Goal: Transaction & Acquisition: Obtain resource

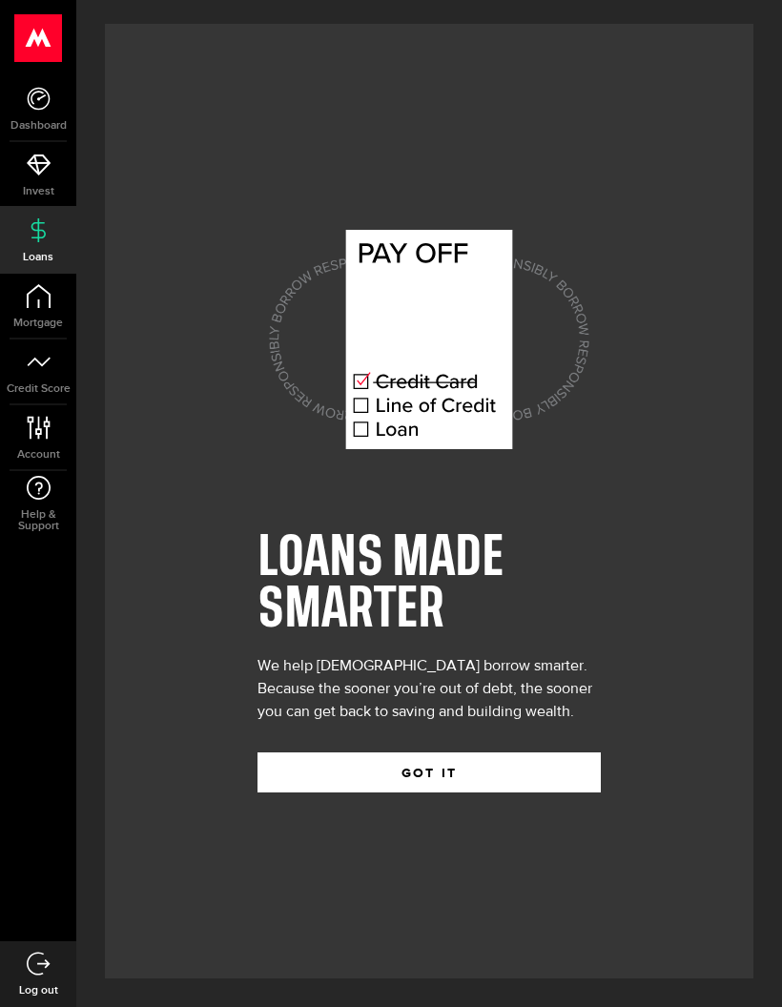
click at [522, 792] on button "GOT IT" at bounding box center [428, 772] width 343 height 40
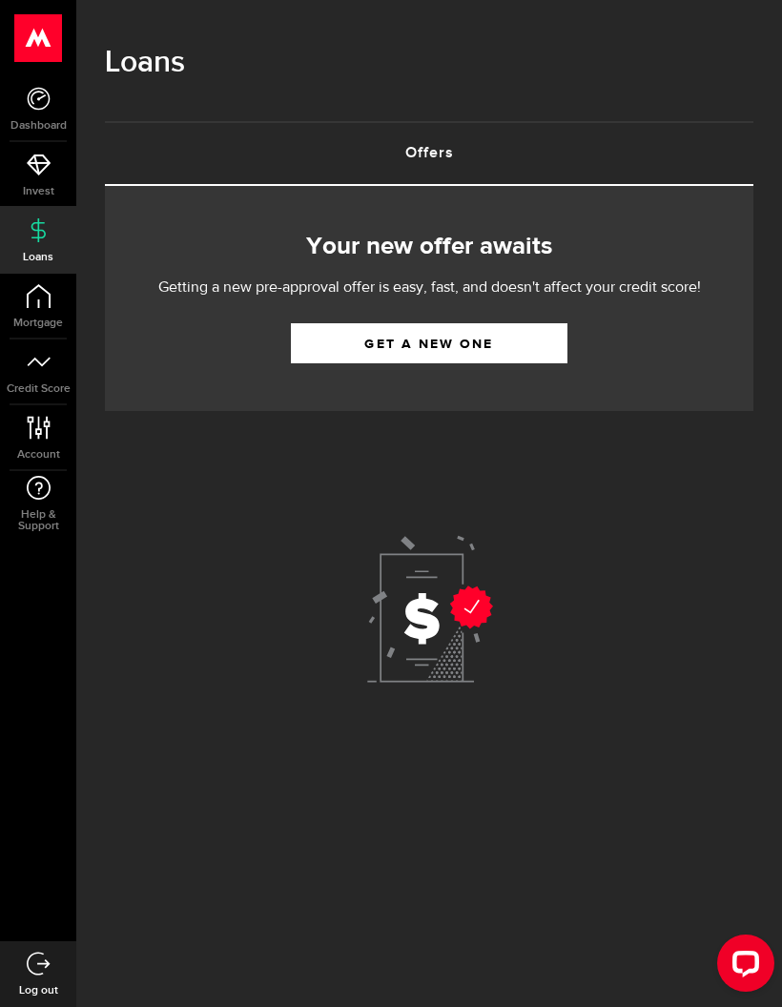
click at [312, 336] on link "Get a new one" at bounding box center [429, 343] width 277 height 40
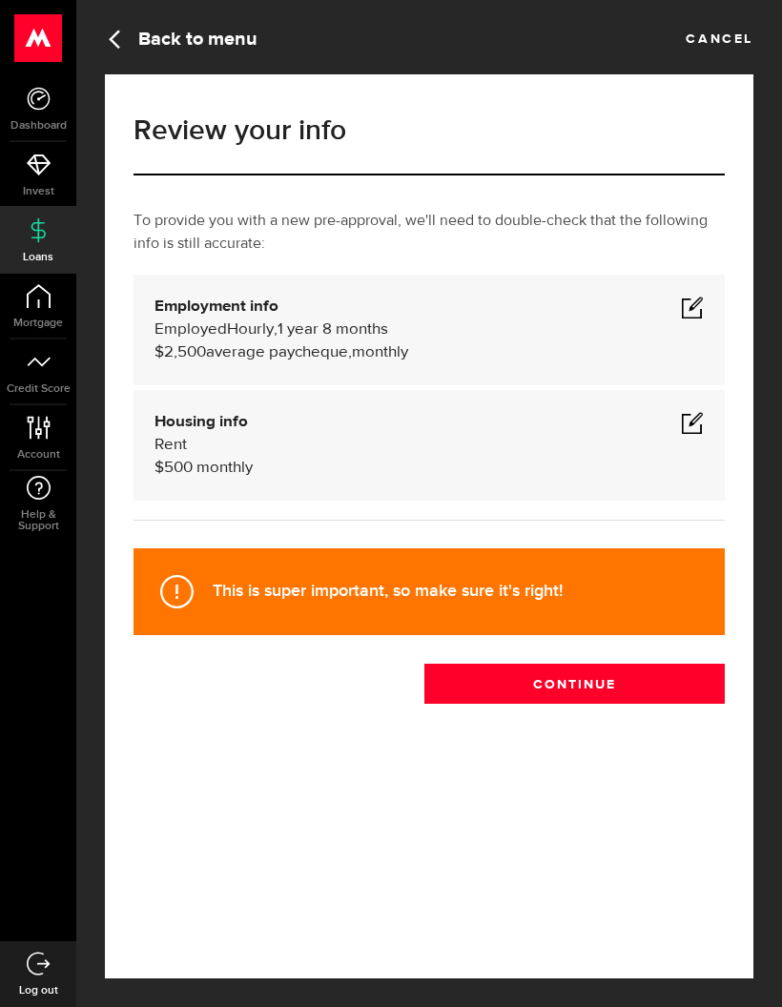
click at [702, 301] on span at bounding box center [692, 307] width 23 height 23
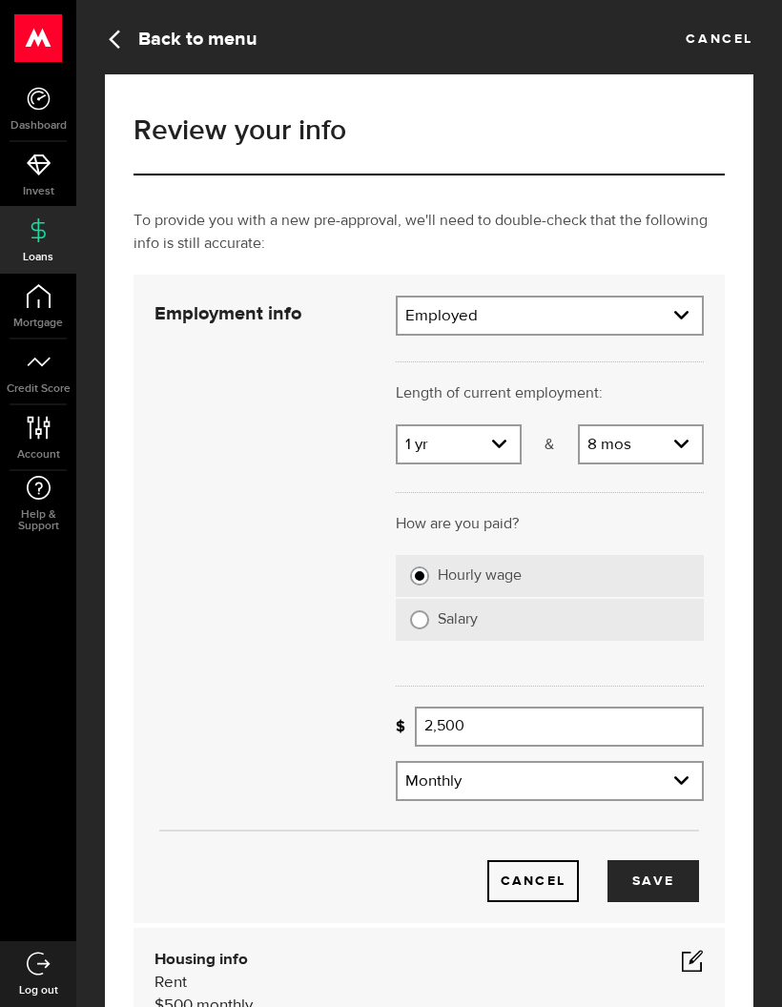
click at [668, 879] on button "Save" at bounding box center [653, 881] width 92 height 42
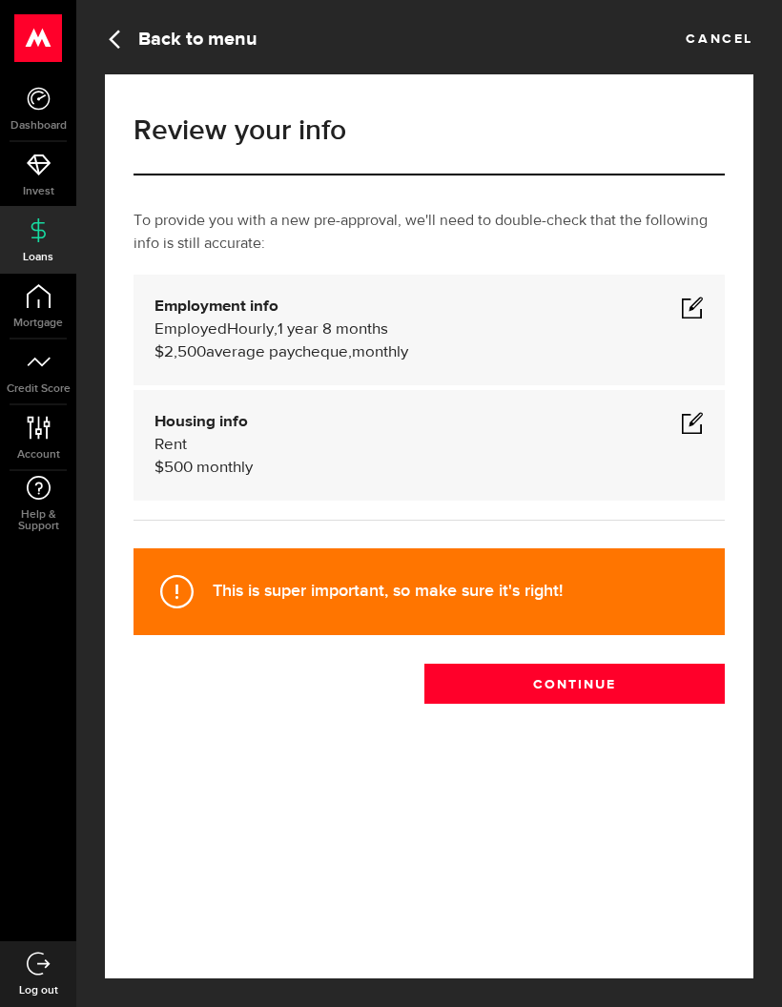
click at [696, 304] on span at bounding box center [692, 307] width 23 height 23
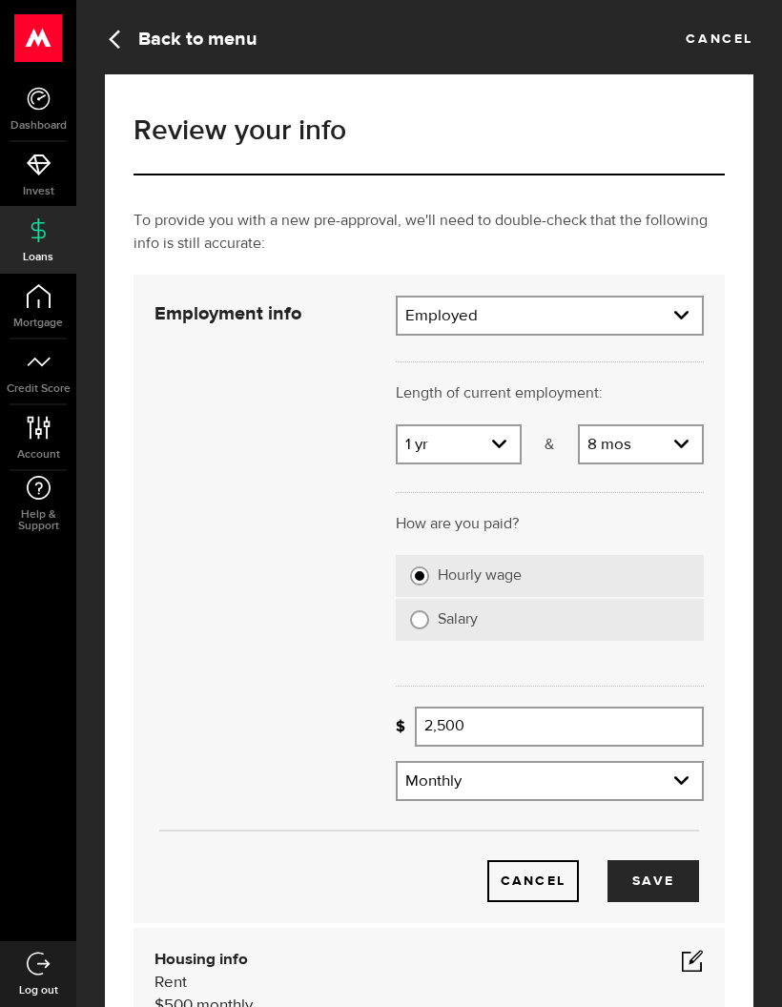
click at [683, 320] on select "Employment type Employed [DEMOGRAPHIC_DATA] Pension Maternity Leave Disability …" at bounding box center [550, 317] width 304 height 40
select select "Disability"
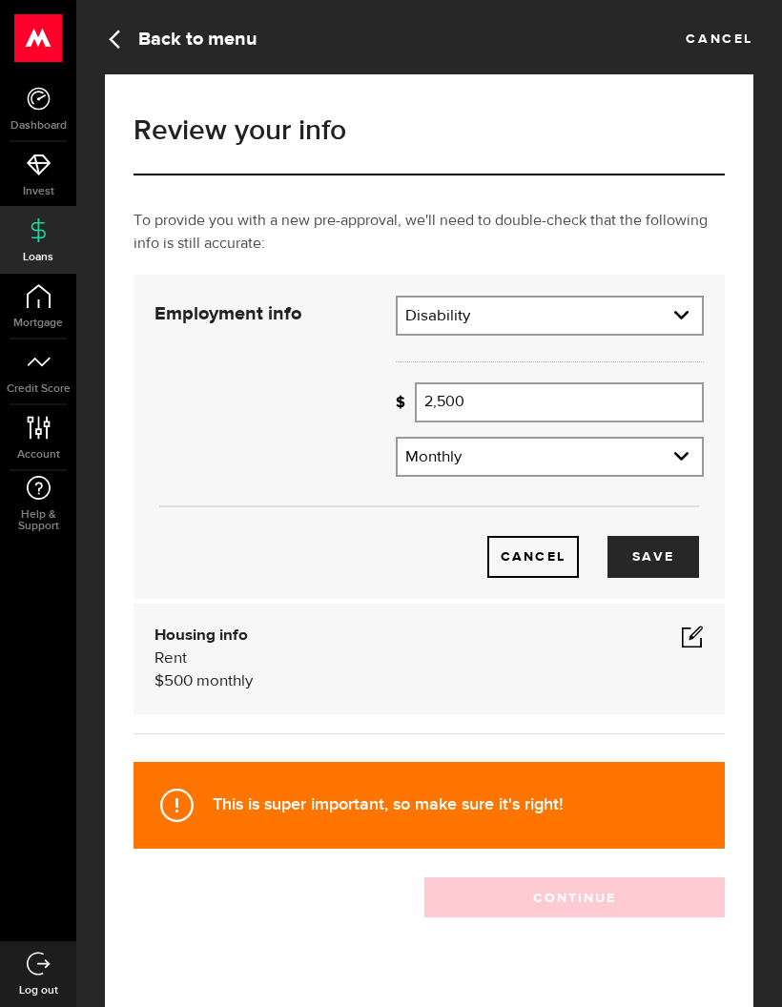
click at [645, 401] on input "2,500" at bounding box center [559, 402] width 289 height 40
type input "2"
click at [675, 455] on select "Frequency Weekly Bi-weekly Monthly Semi-monthly" at bounding box center [550, 459] width 304 height 40
type input "1,500"
click at [692, 636] on span at bounding box center [692, 636] width 23 height 23
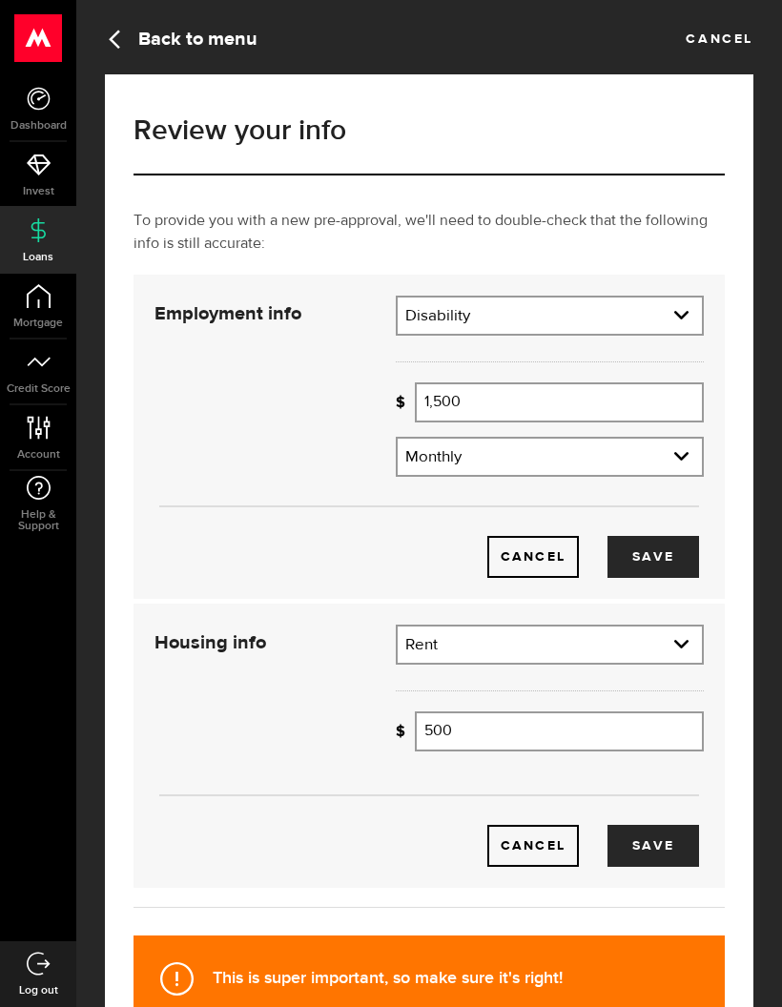
click at [573, 735] on input "500" at bounding box center [559, 731] width 289 height 40
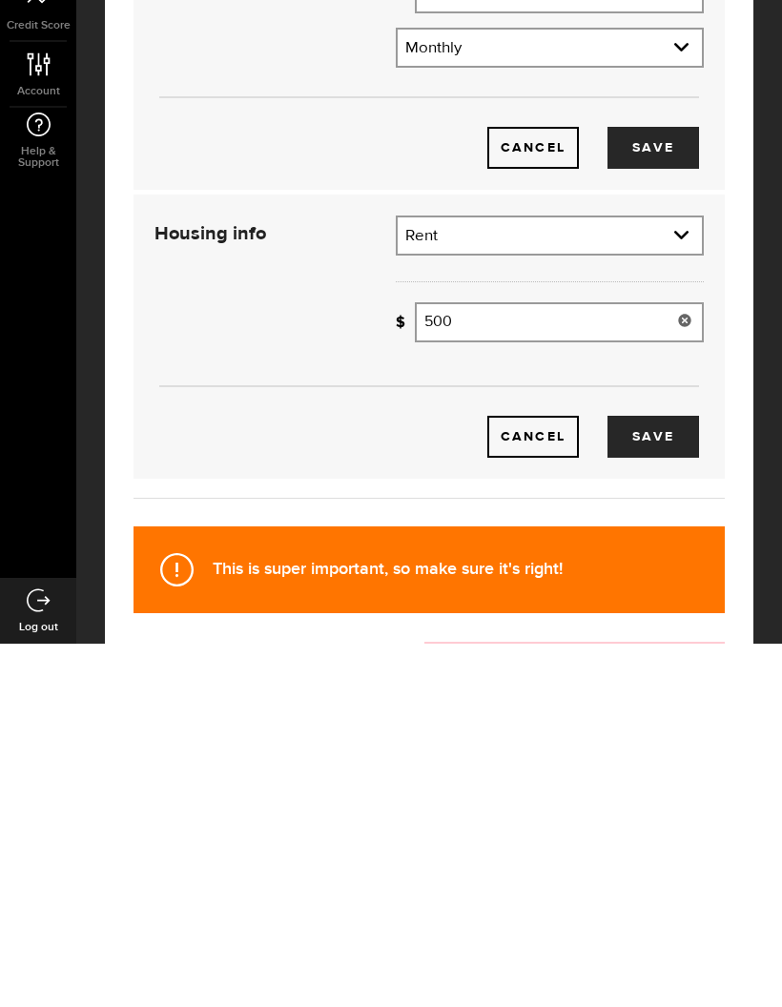
click at [681, 581] on select "Residential status Rent Own Living with parents Other" at bounding box center [550, 601] width 304 height 40
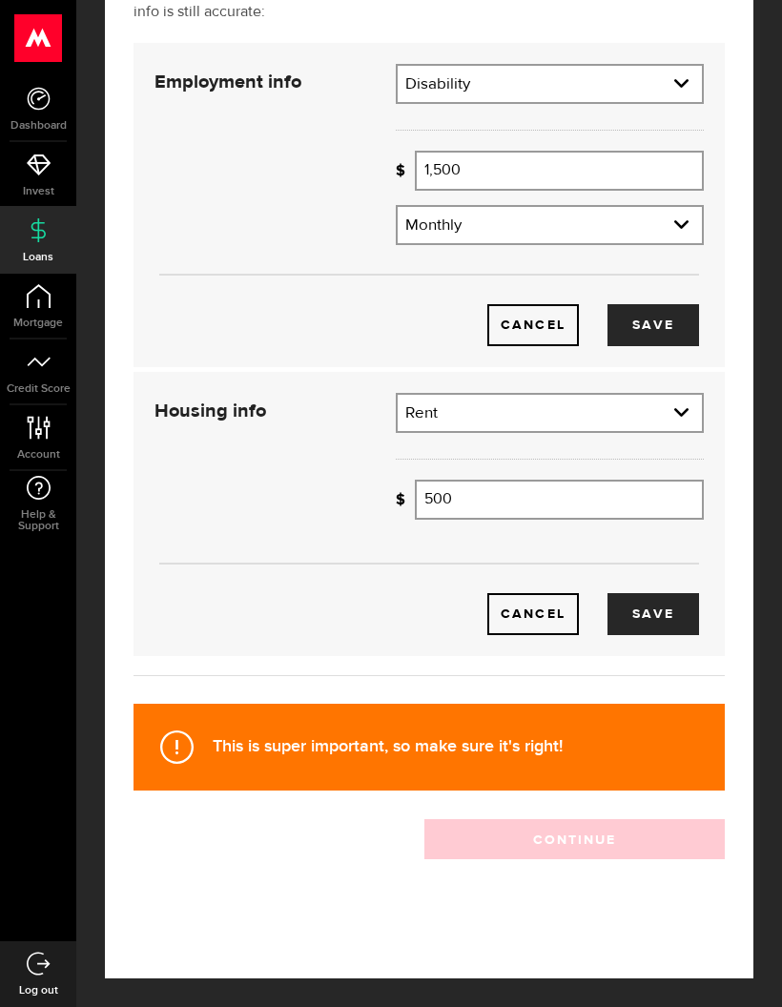
select select "Living with parents"
click at [543, 504] on input "500" at bounding box center [559, 500] width 289 height 40
type input "5"
click at [666, 604] on button "Save" at bounding box center [653, 614] width 92 height 42
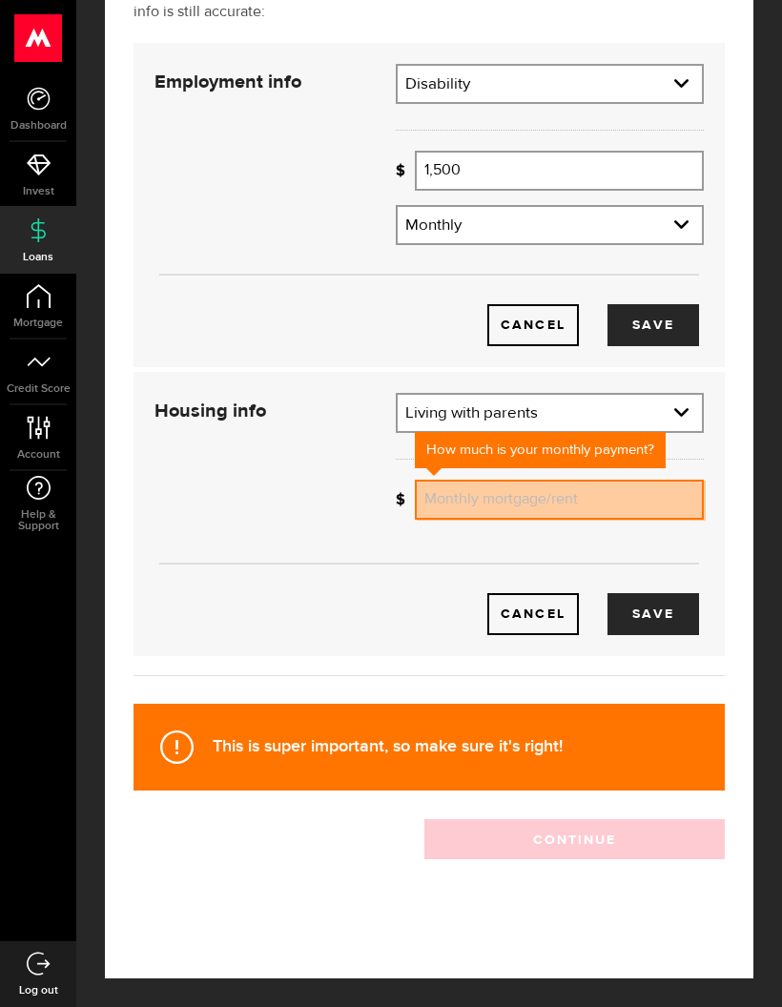
click at [630, 508] on input "Monthly mortgage/rent" at bounding box center [559, 500] width 289 height 40
click at [663, 603] on button "Save" at bounding box center [653, 614] width 92 height 42
type input "0"
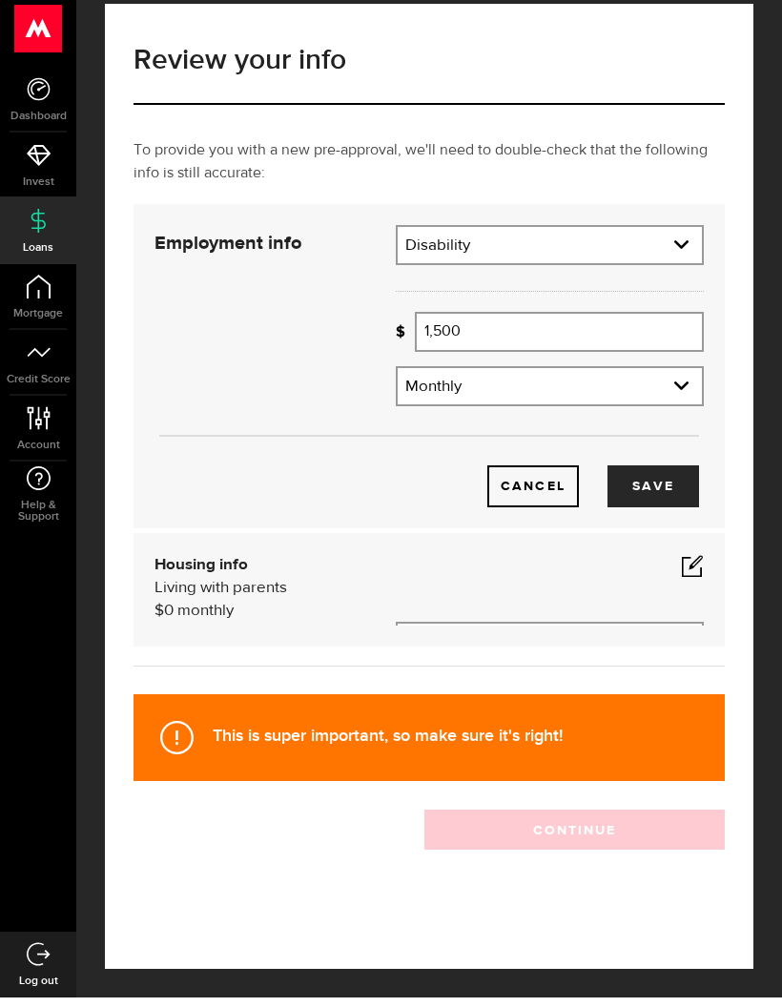
scroll to position [76, 0]
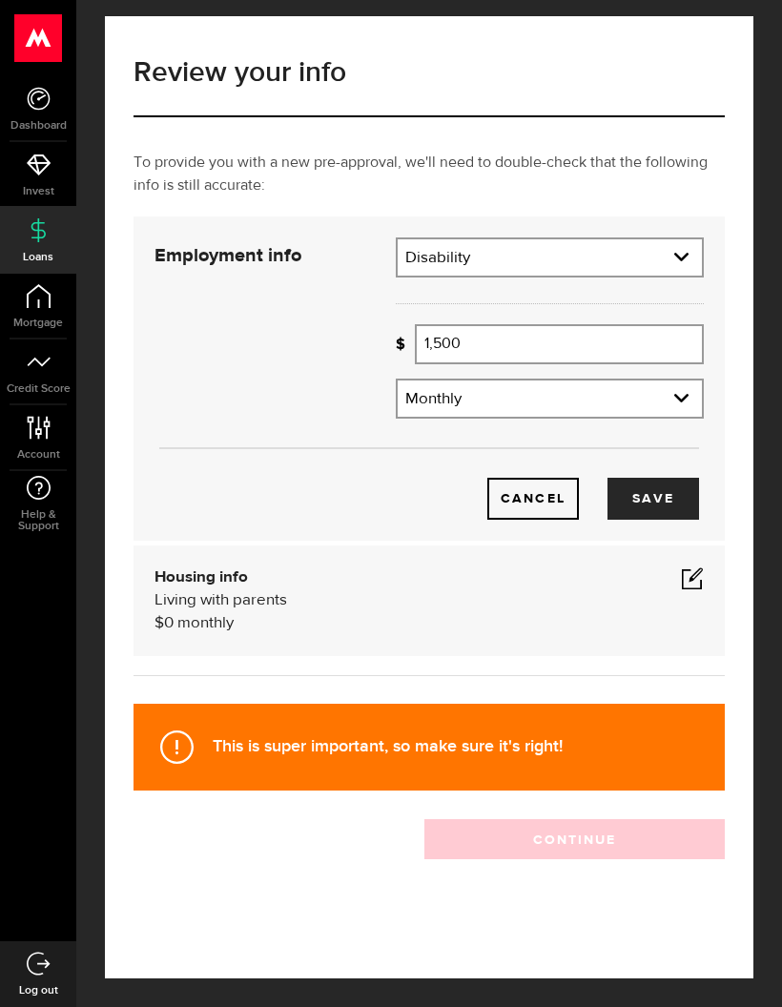
click at [656, 739] on div "This is super important, so make sure it's right!" at bounding box center [428, 747] width 591 height 87
click at [441, 736] on strong "This is super important, so make sure it's right!" at bounding box center [388, 746] width 350 height 20
click at [98, 256] on div "Get a new offer 0 % complete Review information Select amount Woah there, one s…" at bounding box center [429, 511] width 706 height 991
click at [30, 186] on span "Invest" at bounding box center [38, 191] width 76 height 11
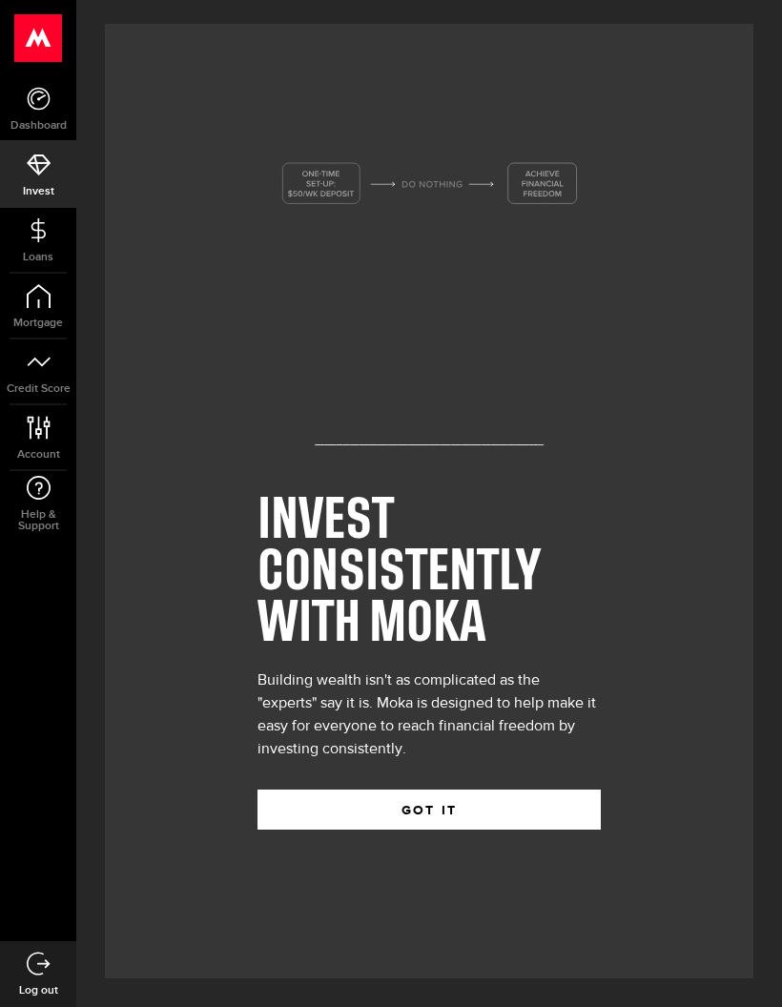
click at [30, 248] on link "Loans" at bounding box center [38, 240] width 76 height 65
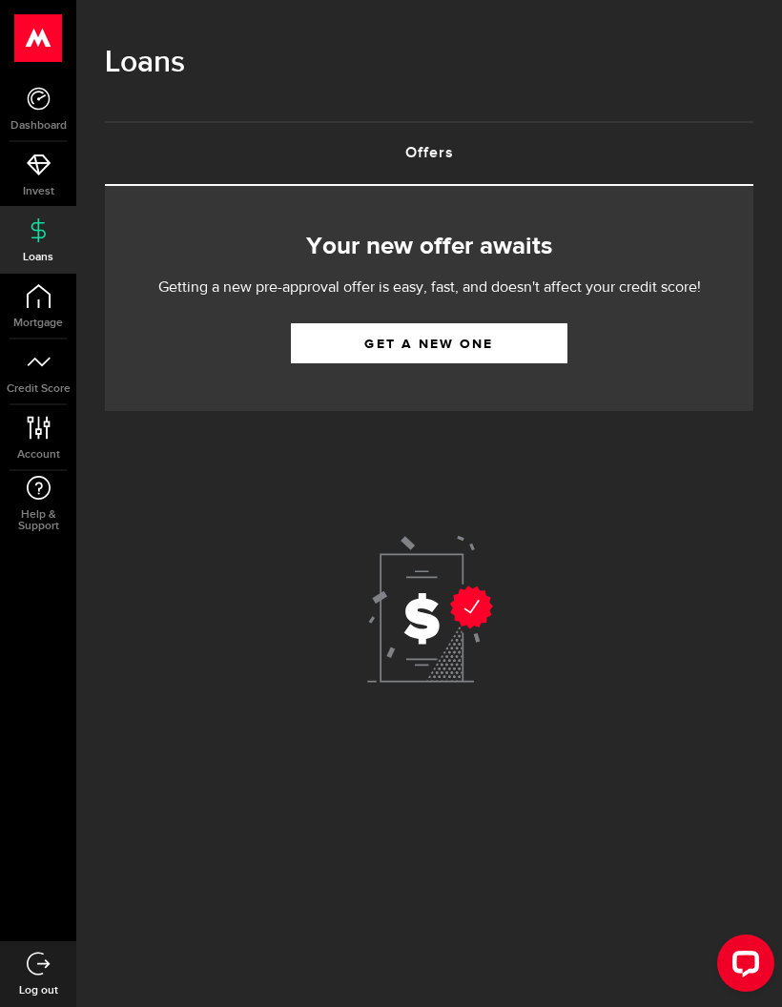
click at [333, 348] on link "Get a new one" at bounding box center [429, 343] width 277 height 40
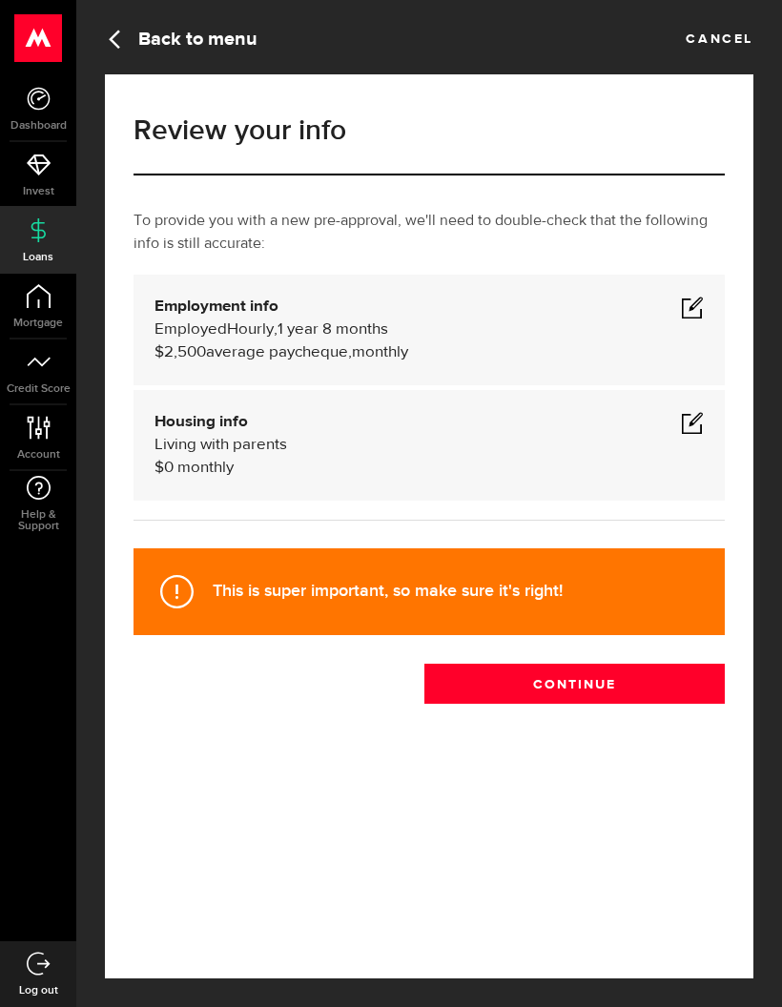
click at [631, 678] on button "Continue" at bounding box center [574, 684] width 300 height 40
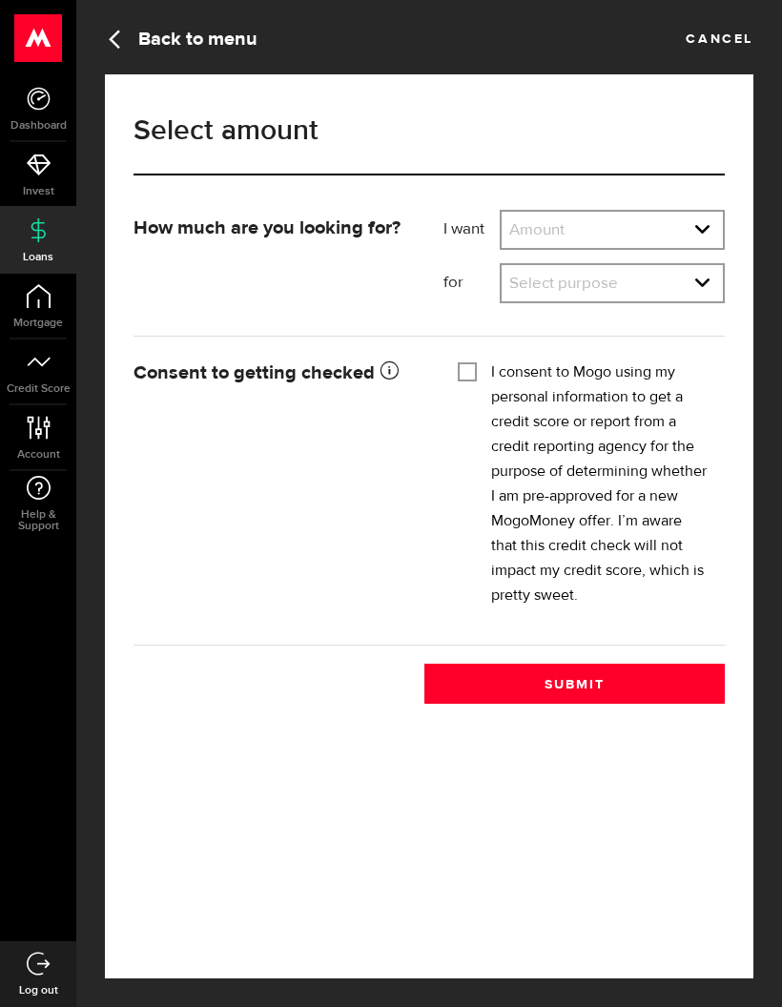
click at [701, 239] on select "Amount $500 $1000 $2000 $3000 $4000 $5000 $6000 $7000 $8000 $9000 $10000 $11000…" at bounding box center [612, 232] width 221 height 40
select select "1000"
click at [629, 291] on select "Select purpose Credit Card Refinancing/Pay Off Credit Cards Debt Consolidation …" at bounding box center [612, 285] width 221 height 40
select select "Household Expenses"
click at [473, 371] on input "I consent to Mogo using my personal information to get a credit score or report…" at bounding box center [467, 369] width 19 height 19
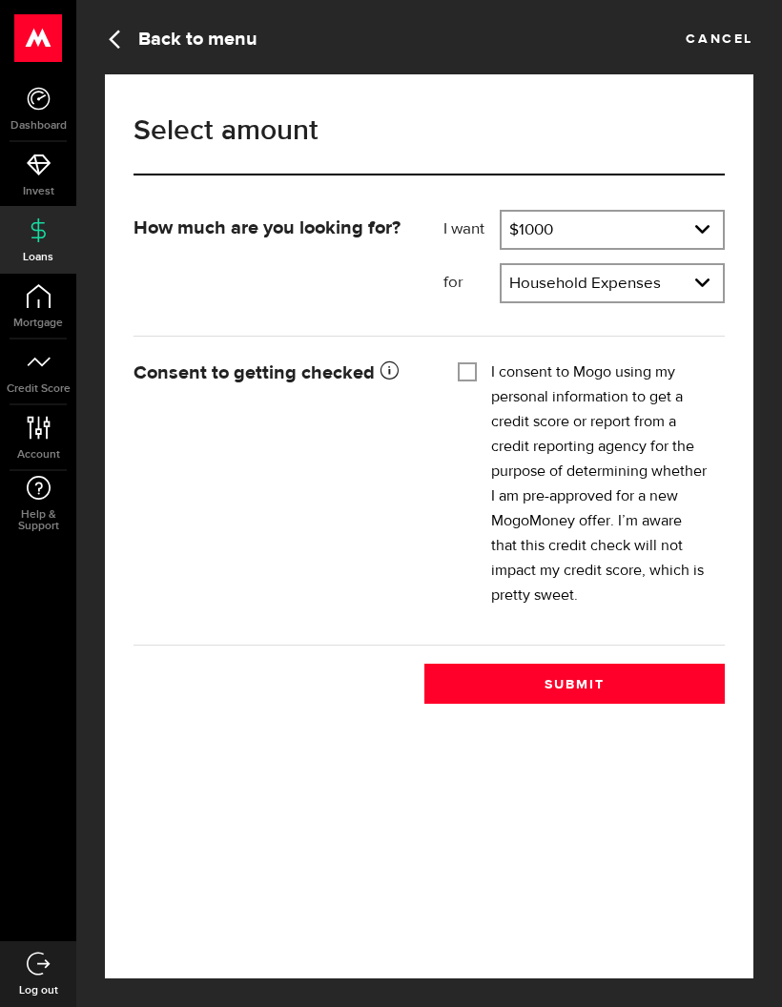
checkbox input "true"
click at [605, 673] on button "Submit" at bounding box center [574, 684] width 300 height 40
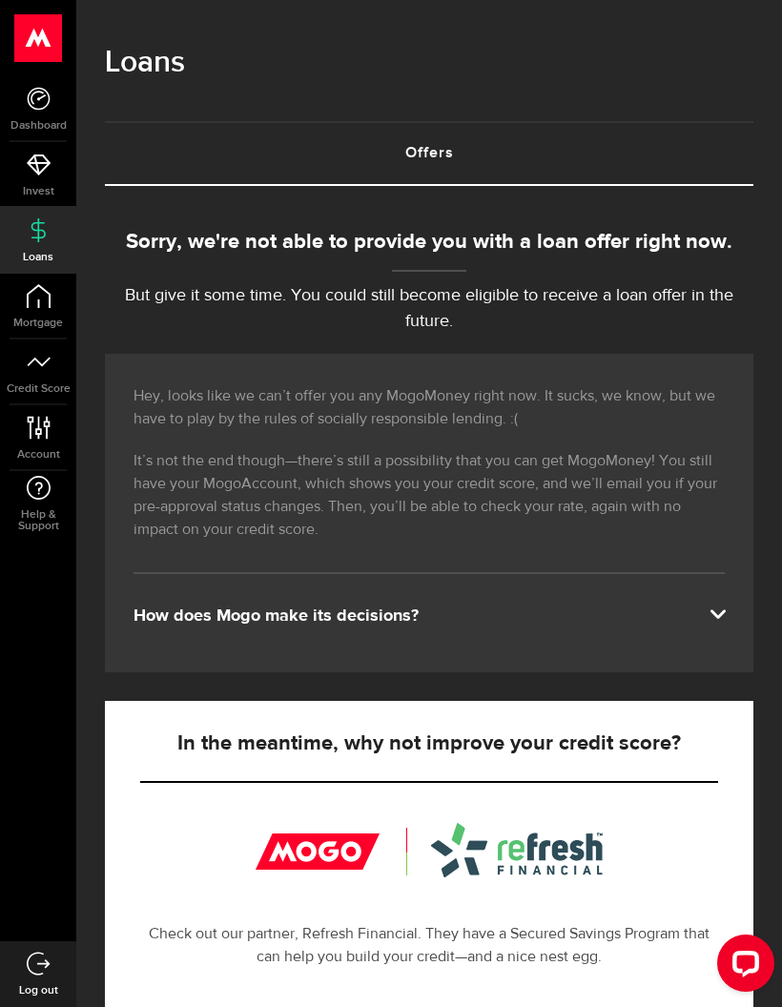
click at [30, 127] on span "Dashboard" at bounding box center [38, 125] width 76 height 11
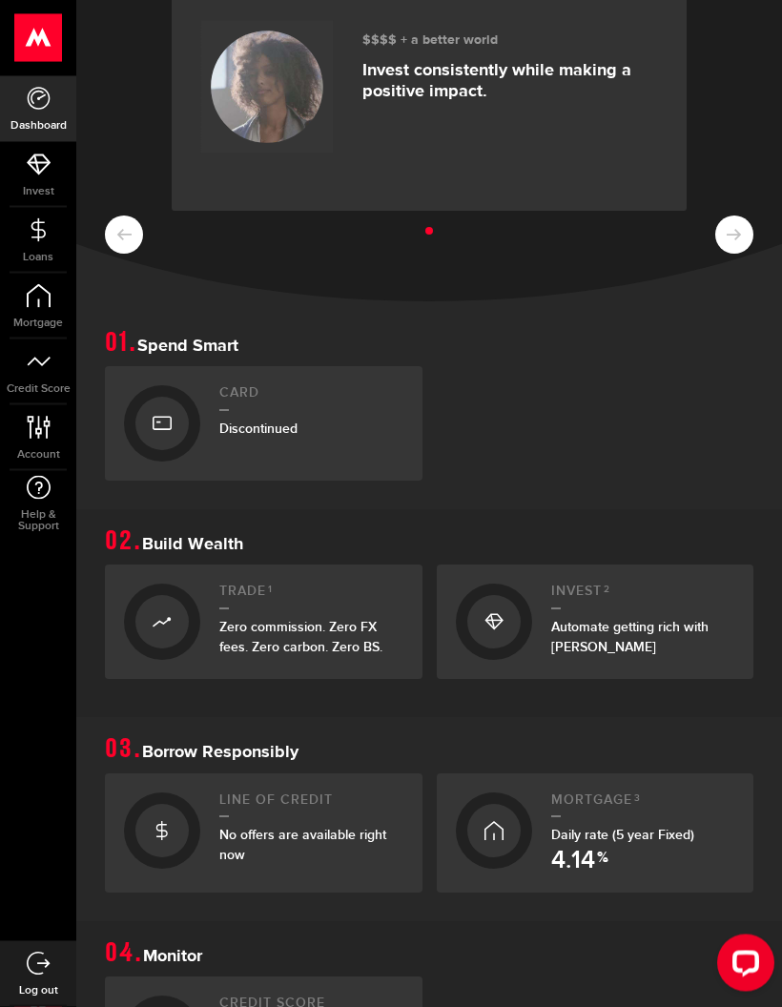
scroll to position [126, 0]
click at [173, 409] on div at bounding box center [161, 423] width 53 height 53
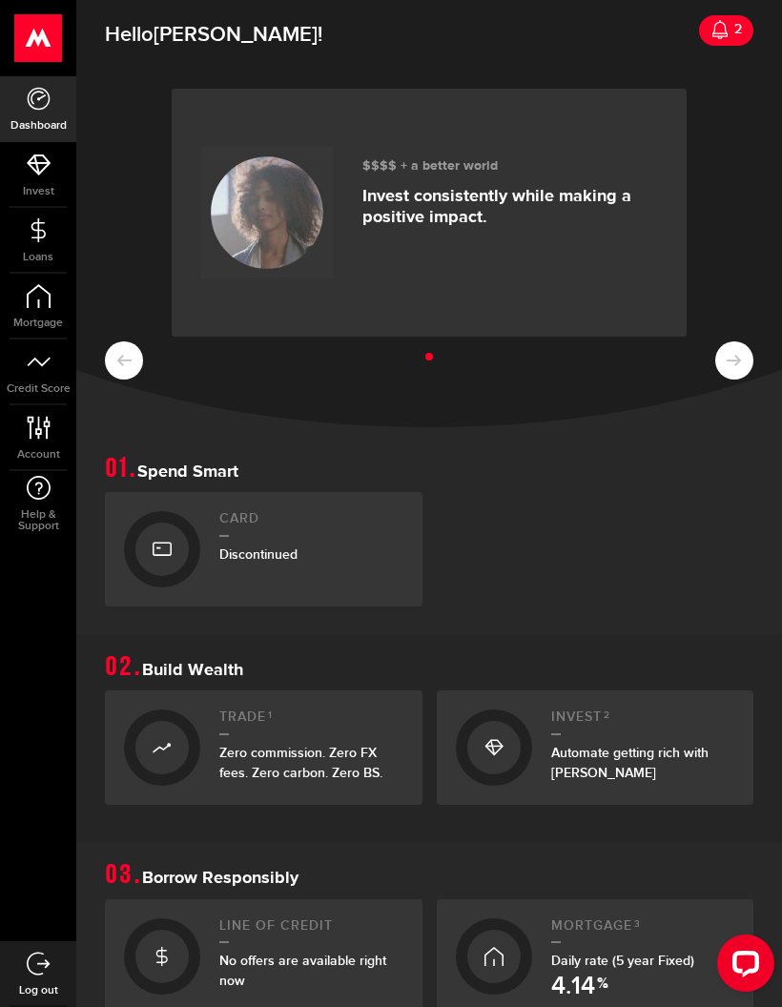
click at [185, 518] on div at bounding box center [162, 549] width 76 height 76
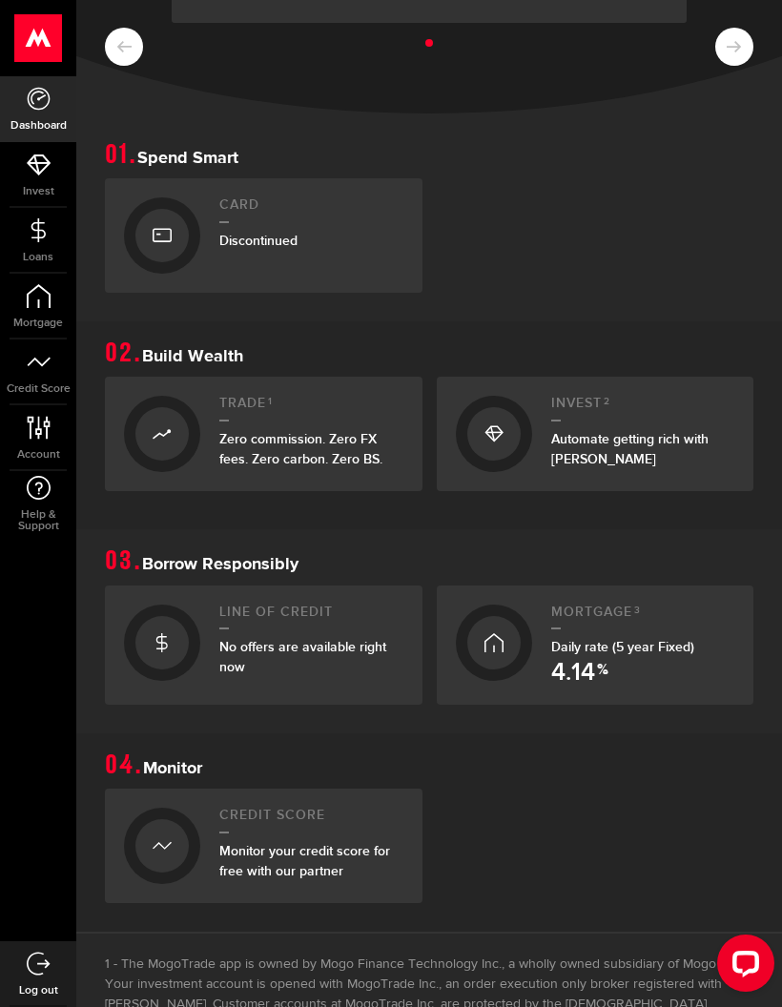
click at [174, 821] on div at bounding box center [161, 845] width 53 height 53
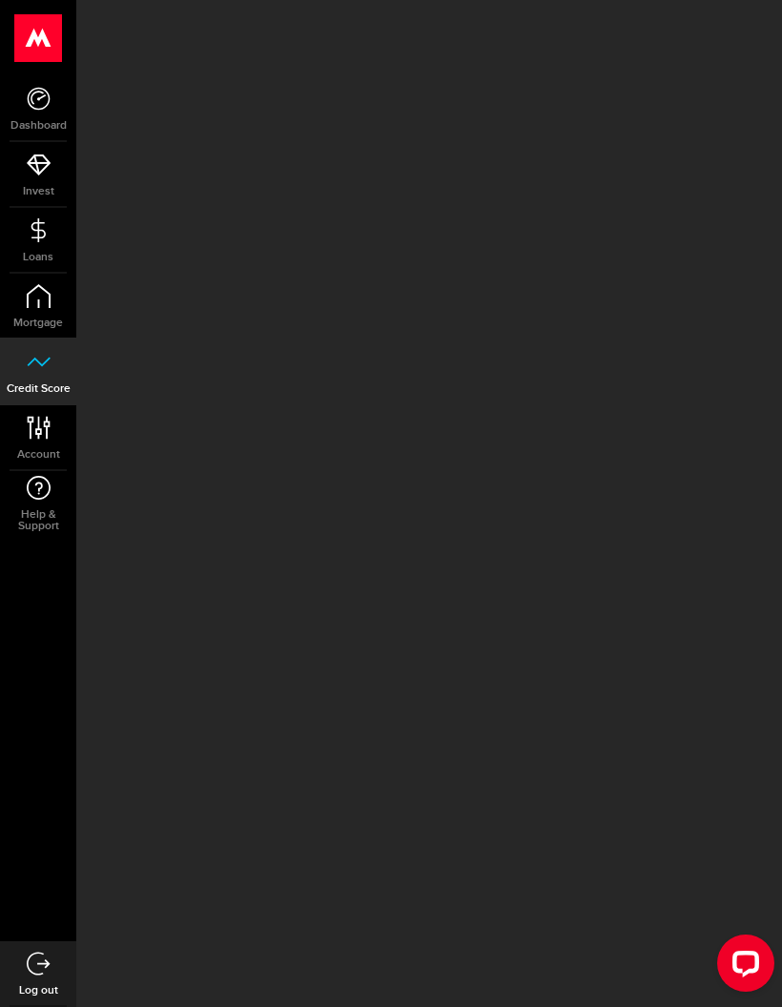
scroll to position [29, 0]
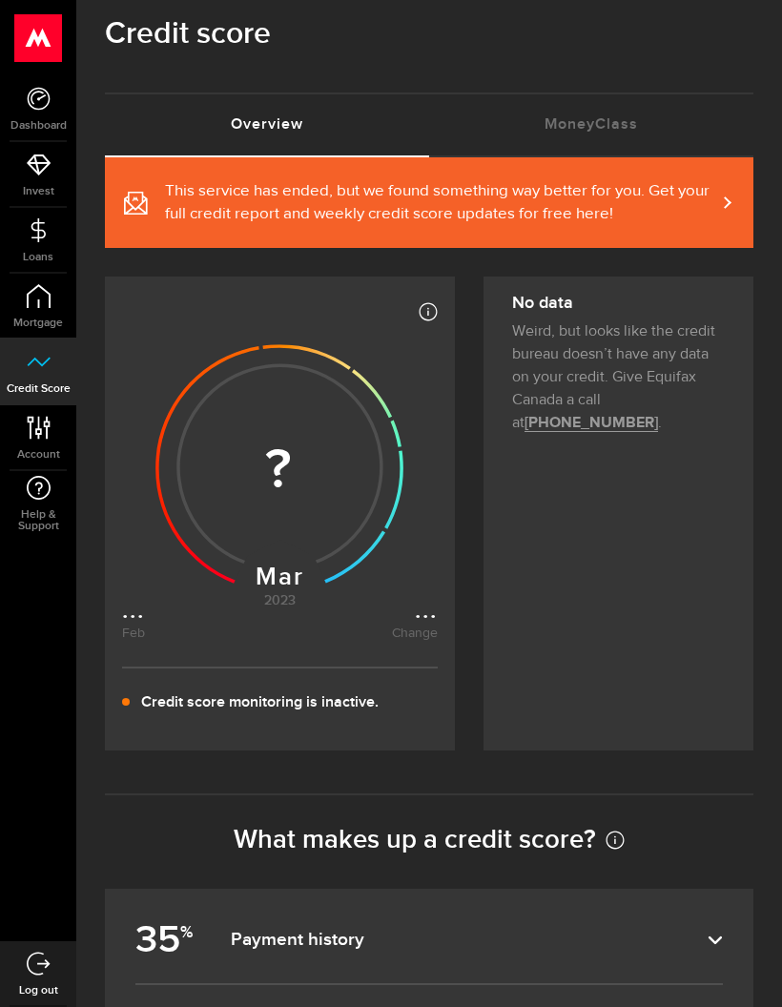
click at [32, 428] on icon at bounding box center [39, 428] width 26 height 24
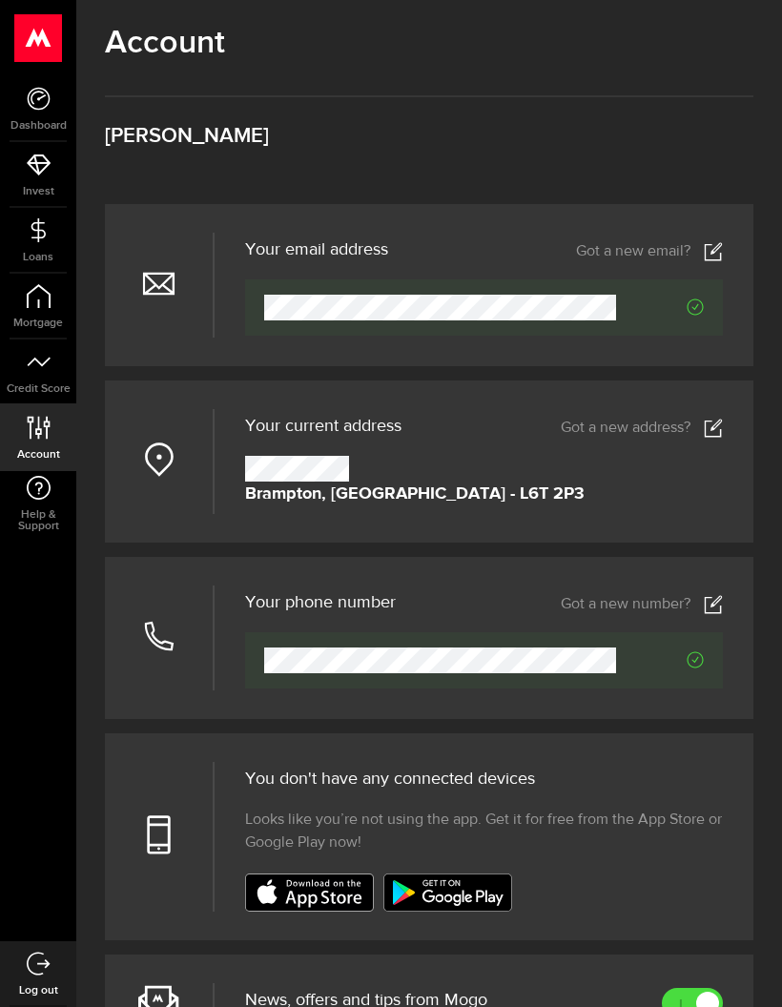
click at [33, 246] on link "Loans" at bounding box center [38, 240] width 76 height 65
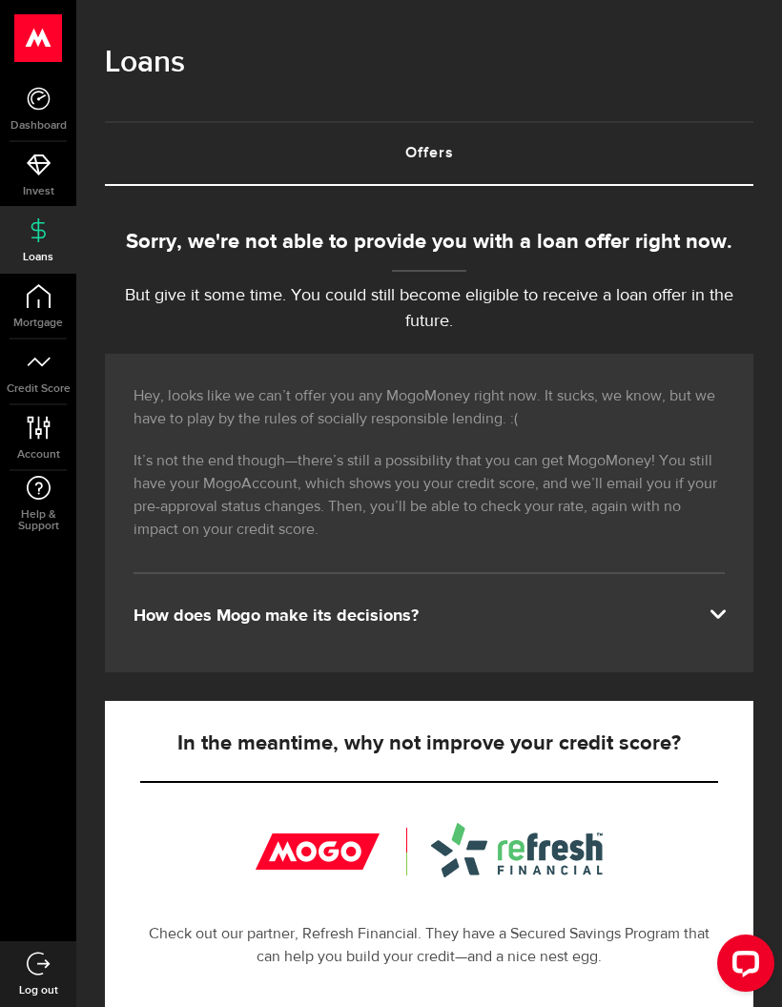
click at [32, 237] on use at bounding box center [38, 229] width 14 height 24
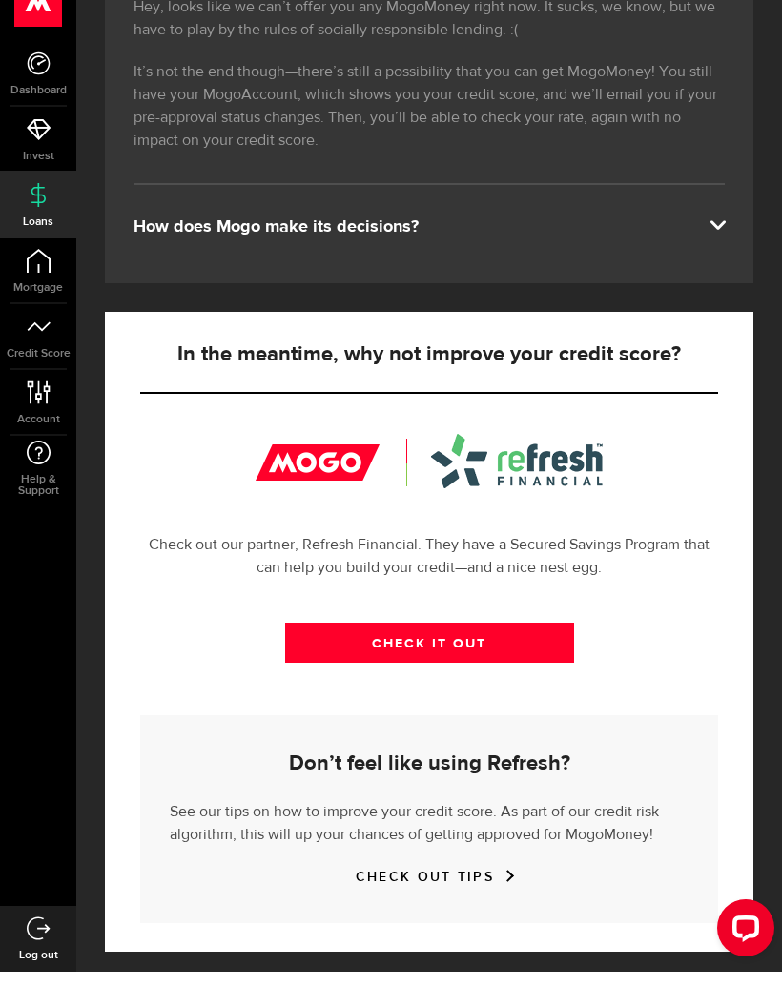
scroll to position [430, 0]
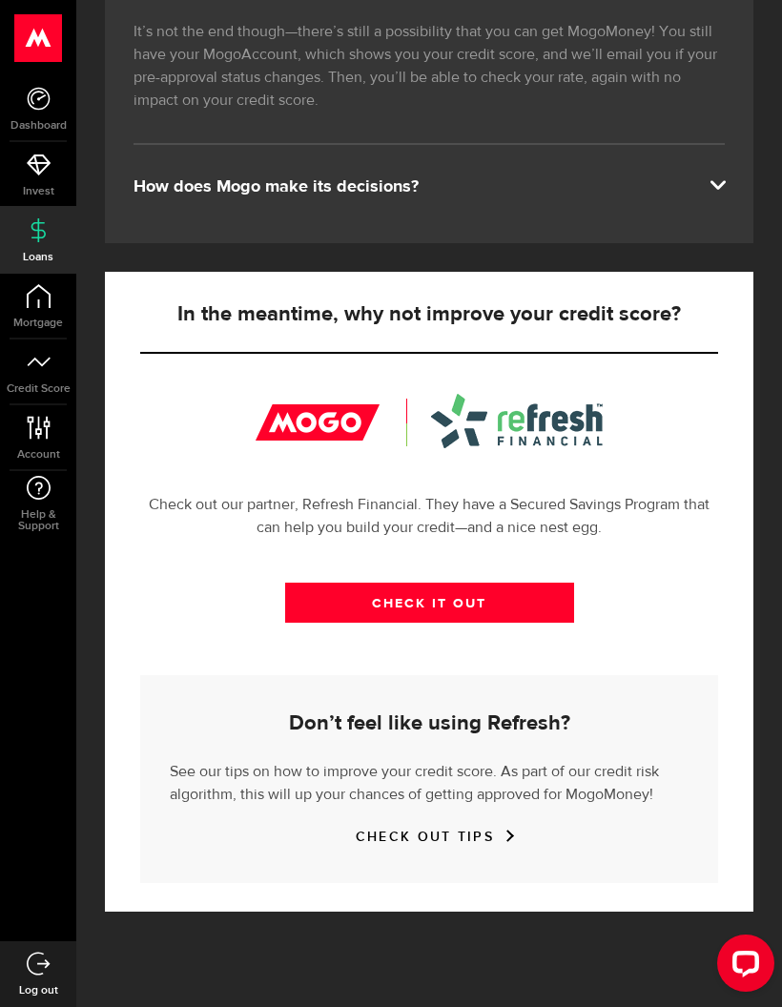
click at [557, 607] on link "CHECK IT OUT" at bounding box center [429, 603] width 289 height 40
